Goal: Download file/media

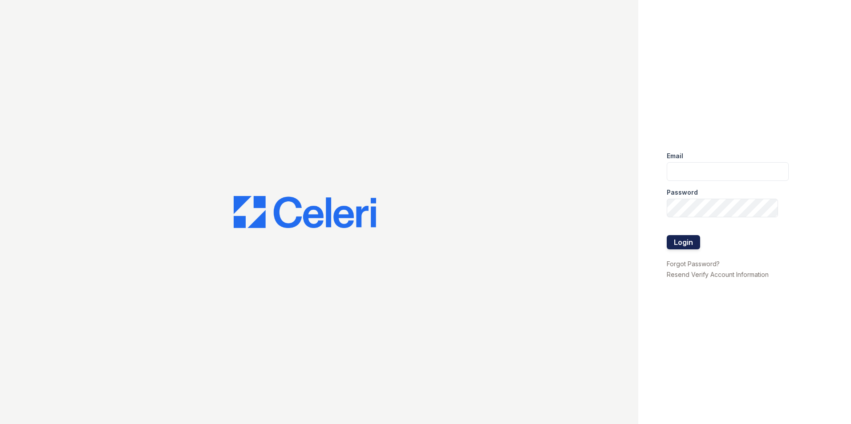
type input "nbancroft@mmgmgt.com"
click at [420, 241] on button "Login" at bounding box center [683, 242] width 33 height 14
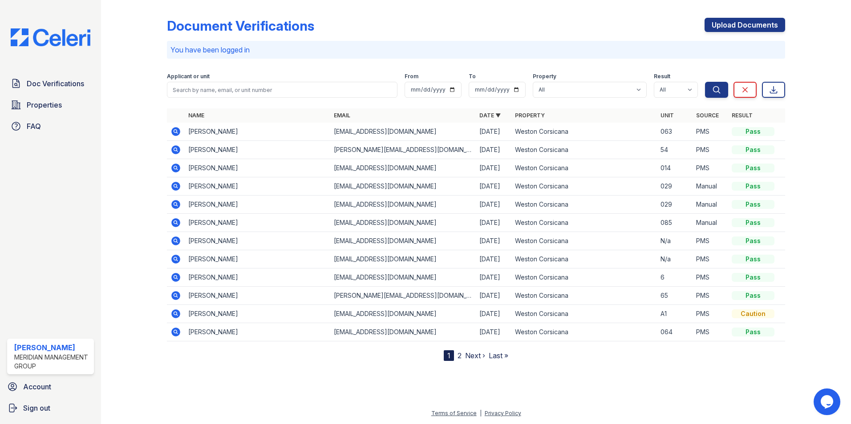
click at [175, 132] on icon at bounding box center [175, 131] width 2 height 2
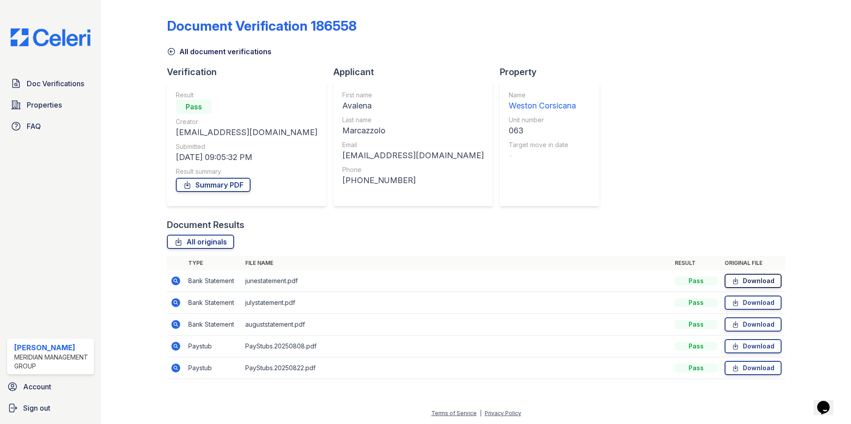
click at [739, 281] on icon at bounding box center [735, 281] width 8 height 9
click at [746, 346] on link "Download" at bounding box center [752, 346] width 57 height 14
